Goal: Information Seeking & Learning: Get advice/opinions

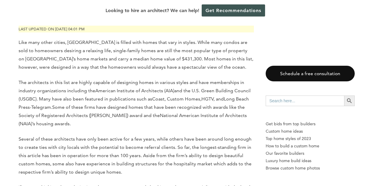
scroll to position [325, 0]
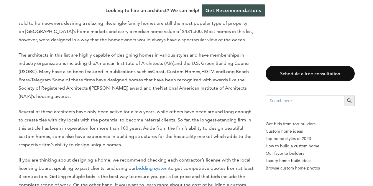
click at [152, 67] on p "The architects in this list are highly capable of designing homes in various st…" at bounding box center [136, 75] width 235 height 49
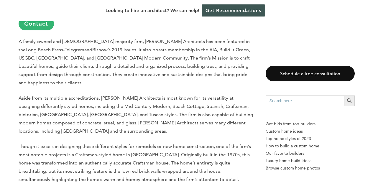
scroll to position [1421, 0]
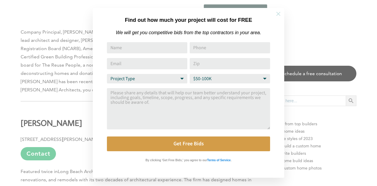
click at [278, 12] on icon at bounding box center [278, 14] width 6 height 6
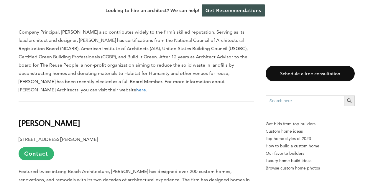
click at [99, 141] on p "325 Roycroft Avenue, Long Beach, CA 90814 Contact" at bounding box center [136, 147] width 235 height 25
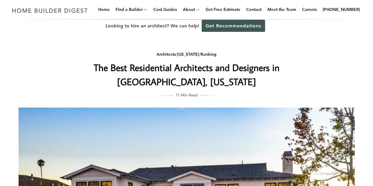
scroll to position [0, 0]
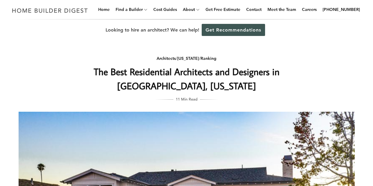
click at [11, 75] on div "Architects / California / Ranking The Best Residential Architects and Designers…" at bounding box center [186, 188] width 355 height 294
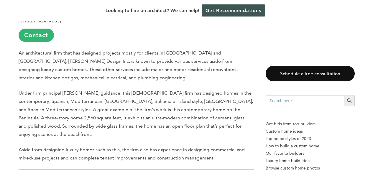
scroll to position [594, 0]
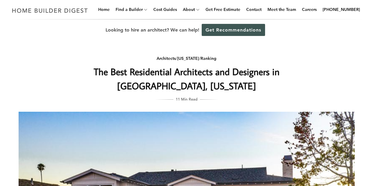
click at [116, 81] on h1 "The Best Residential Architects and Designers in [GEOGRAPHIC_DATA], [US_STATE]" at bounding box center [186, 78] width 235 height 28
click at [279, 52] on div "Architects / California / Ranking The Best Residential Architects and Designers…" at bounding box center [186, 76] width 235 height 52
click at [243, 30] on link "Get Recommendations" at bounding box center [232, 30] width 63 height 12
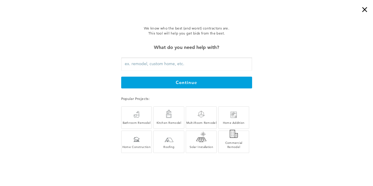
click at [197, 62] on input "text" at bounding box center [186, 63] width 131 height 13
type input "remodel a duplex"
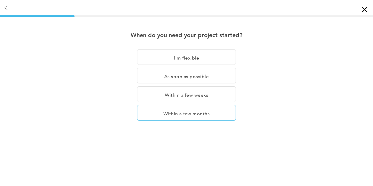
click at [187, 112] on div "Within a few months" at bounding box center [186, 113] width 99 height 16
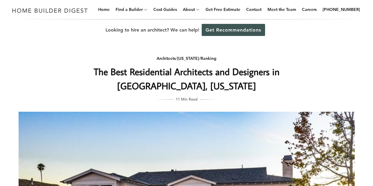
click at [133, 82] on h1 "The Best Residential Architects and Designers in [GEOGRAPHIC_DATA], [US_STATE]" at bounding box center [186, 78] width 235 height 28
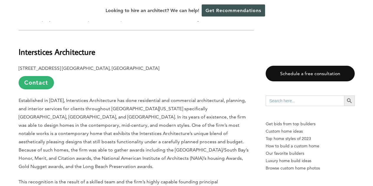
scroll to position [697, 0]
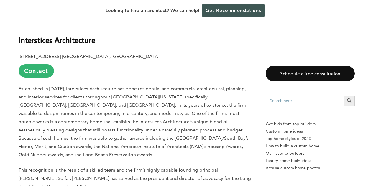
click at [50, 43] on b "Interstices Architecture" at bounding box center [57, 40] width 77 height 10
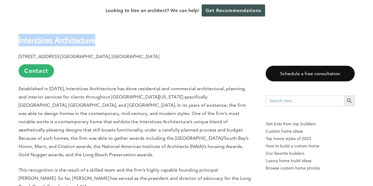
click at [50, 43] on b "Interstices Architecture" at bounding box center [57, 40] width 77 height 10
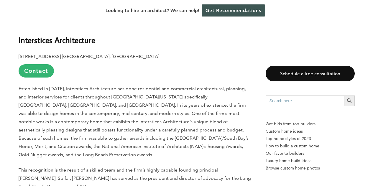
click at [118, 93] on p "Established in [DATE], Interstices Architecture has done residential and commer…" at bounding box center [136, 122] width 235 height 74
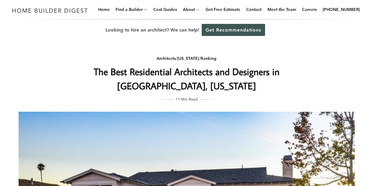
click at [118, 72] on h1 "The Best Residential Architects and Designers in [GEOGRAPHIC_DATA], [US_STATE]" at bounding box center [186, 78] width 235 height 28
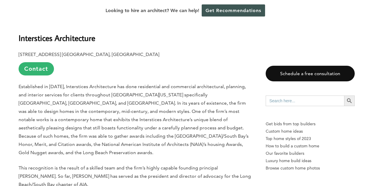
scroll to position [686, 0]
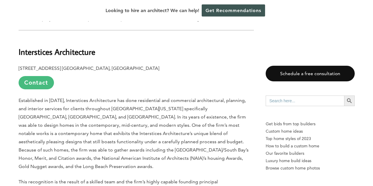
click at [45, 83] on link "Contact" at bounding box center [36, 82] width 35 height 13
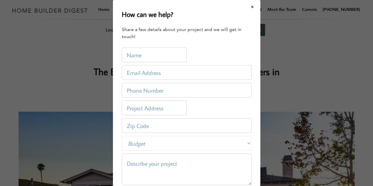
scroll to position [0, 0]
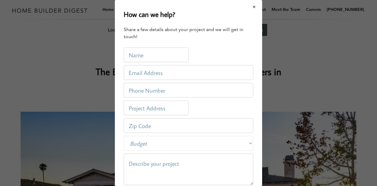
click at [250, 8] on button "Close modal" at bounding box center [254, 7] width 16 height 12
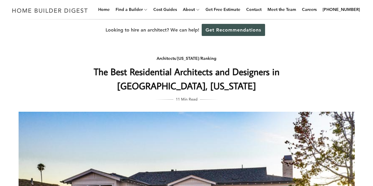
click at [191, 83] on h1 "The Best Residential Architects and Designers in [GEOGRAPHIC_DATA], [US_STATE]" at bounding box center [186, 78] width 235 height 28
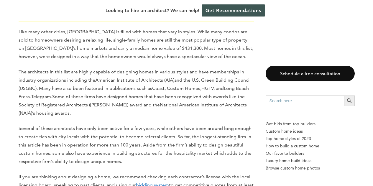
scroll to position [325, 0]
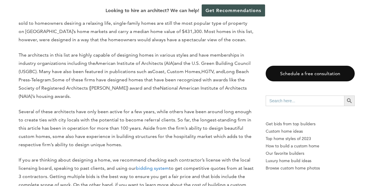
click at [192, 137] on span "Several of these architects have only been active for a few years, while others…" at bounding box center [135, 128] width 233 height 39
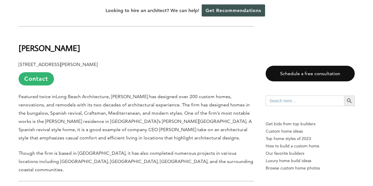
scroll to position [1501, 0]
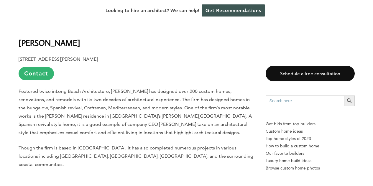
click at [135, 114] on p "Featured twice in Long Beach Architecture , [PERSON_NAME] has designed over 200…" at bounding box center [136, 111] width 235 height 49
click at [48, 37] on b "[PERSON_NAME]" at bounding box center [50, 42] width 62 height 10
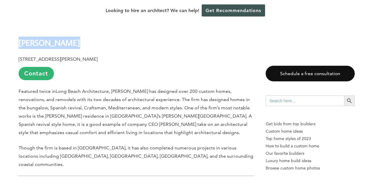
click at [48, 37] on b "[PERSON_NAME]" at bounding box center [50, 42] width 62 height 10
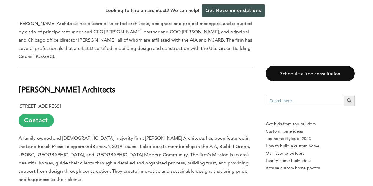
scroll to position [1507, 0]
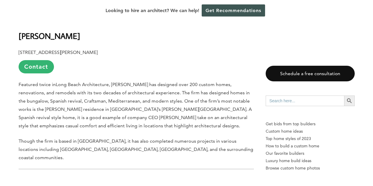
click at [141, 113] on p "Featured twice in Long Beach Architecture , Mark Wheeler has designed over 200 …" at bounding box center [136, 104] width 235 height 49
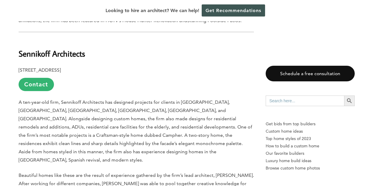
scroll to position [1962, 0]
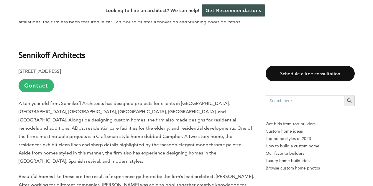
click at [72, 49] on b "Sennikoff Architects" at bounding box center [52, 54] width 67 height 10
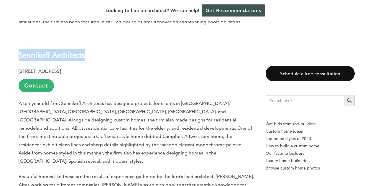
click at [72, 49] on b "Sennikoff Architects" at bounding box center [52, 54] width 67 height 10
copy div "Sennikoff Architects"
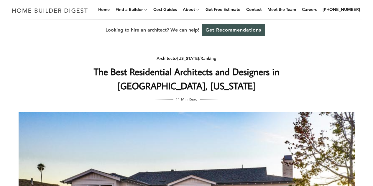
click at [127, 76] on h1 "The Best Residential Architects and Designers in [GEOGRAPHIC_DATA], [US_STATE]" at bounding box center [186, 78] width 235 height 28
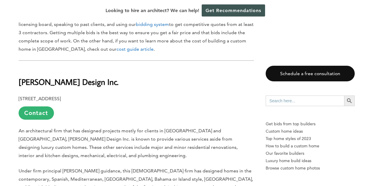
scroll to position [488, 0]
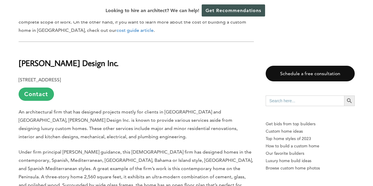
click at [24, 63] on b "[PERSON_NAME] Design Inc." at bounding box center [69, 63] width 100 height 10
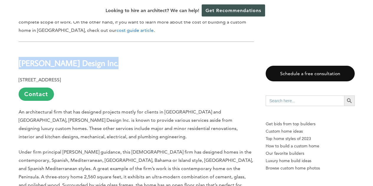
click at [24, 63] on b "[PERSON_NAME] Design Inc." at bounding box center [69, 63] width 100 height 10
copy div "[PERSON_NAME] Design Inc."
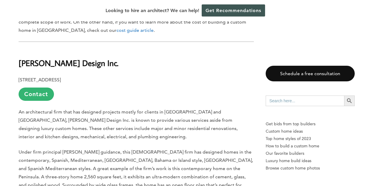
click at [24, 124] on p "An architectural firm that has designed projects mostly for clients in [GEOGRAP…" at bounding box center [136, 124] width 235 height 33
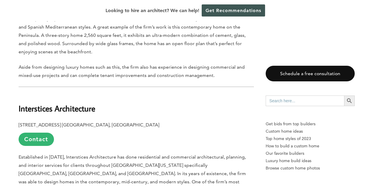
scroll to position [650, 0]
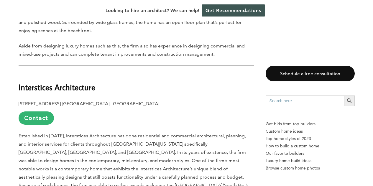
click at [50, 90] on b "Interstices Architecture" at bounding box center [57, 87] width 77 height 10
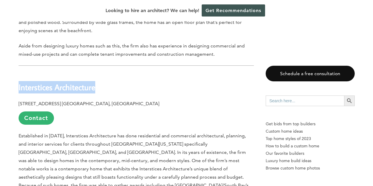
click at [50, 90] on b "Interstices Architecture" at bounding box center [57, 87] width 77 height 10
copy div "Interstices Architecture"
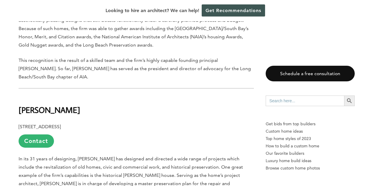
scroll to position [813, 0]
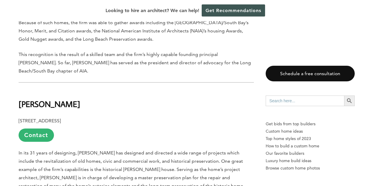
click at [39, 99] on b "[PERSON_NAME]" at bounding box center [50, 104] width 62 height 10
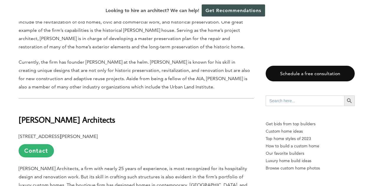
scroll to position [975, 0]
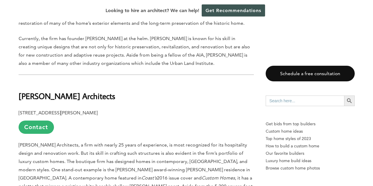
click at [37, 91] on b "[PERSON_NAME] Architects" at bounding box center [67, 96] width 97 height 10
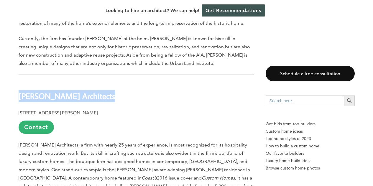
click at [37, 91] on b "[PERSON_NAME] Architects" at bounding box center [67, 96] width 97 height 10
copy div "[PERSON_NAME] Architects"
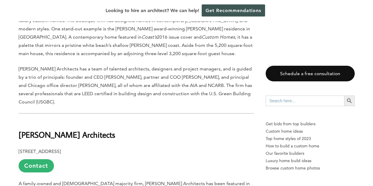
scroll to position [1138, 0]
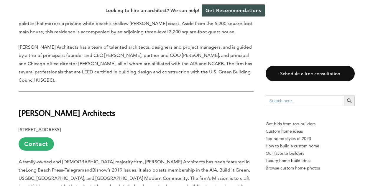
click at [30, 107] on b "[PERSON_NAME] Architects" at bounding box center [67, 112] width 97 height 10
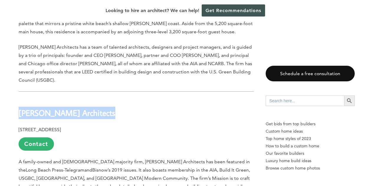
click at [30, 107] on b "[PERSON_NAME] Architects" at bounding box center [67, 112] width 97 height 10
copy div "[PERSON_NAME] Architects"
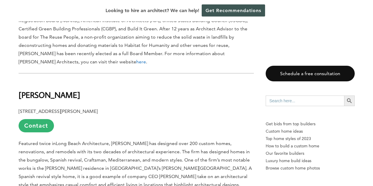
scroll to position [1463, 0]
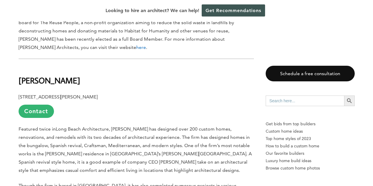
click at [47, 75] on b "[PERSON_NAME]" at bounding box center [50, 80] width 62 height 10
copy div "[PERSON_NAME]"
click at [30, 75] on div "Last updated on [DATE] 04:01 pm Like many other cities, [GEOGRAPHIC_DATA] is fi…" at bounding box center [136, 112] width 235 height 2504
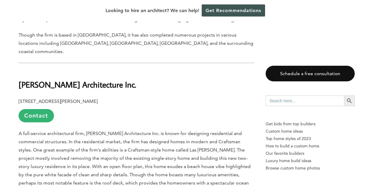
scroll to position [1626, 0]
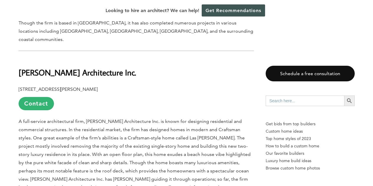
click at [43, 67] on b "[PERSON_NAME] Architecture Inc." at bounding box center [77, 72] width 117 height 10
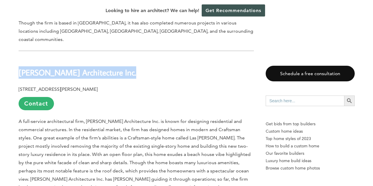
click at [43, 67] on b "[PERSON_NAME] Architecture Inc." at bounding box center [77, 72] width 117 height 10
copy div "[PERSON_NAME] Architecture Inc."
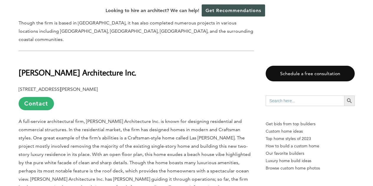
click at [30, 117] on p "A full-service architectural firm, [PERSON_NAME] Architecture Inc. is known for…" at bounding box center [136, 158] width 235 height 82
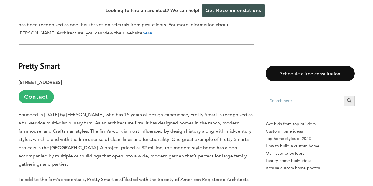
click at [39, 60] on b "Pretty Smart" at bounding box center [39, 65] width 41 height 10
copy div "Pretty Smart"
click at [27, 112] on span "Founded in [DATE] by [PERSON_NAME], who has 15 years of design experience, Pret…" at bounding box center [136, 139] width 234 height 55
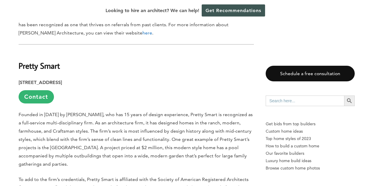
scroll to position [1951, 0]
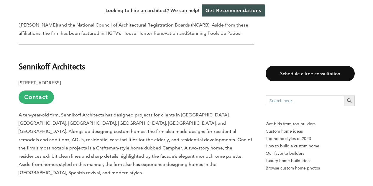
click at [50, 61] on b "Sennikoff Architects" at bounding box center [52, 66] width 67 height 10
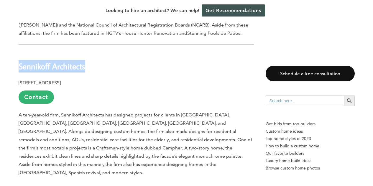
click at [50, 61] on b "Sennikoff Architects" at bounding box center [52, 66] width 67 height 10
copy div "Sennikoff Architects"
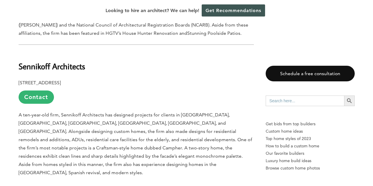
click at [19, 112] on span "A ten-year-old firm, Sennikoff Architects has designed projects for clients in …" at bounding box center [135, 143] width 233 height 63
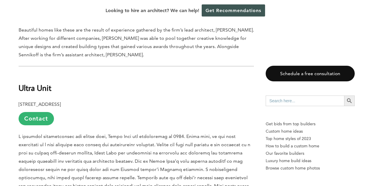
scroll to position [2113, 0]
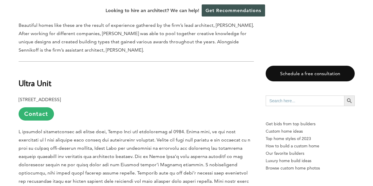
click at [48, 78] on b "Ultra Unit" at bounding box center [35, 83] width 33 height 10
copy div "Ultra Unit"
click at [19, 132] on span at bounding box center [136, 169] width 234 height 80
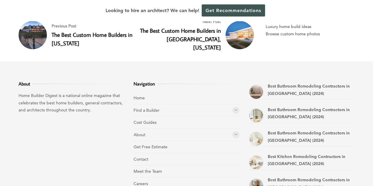
scroll to position [2836, 0]
